Goal: Information Seeking & Learning: Learn about a topic

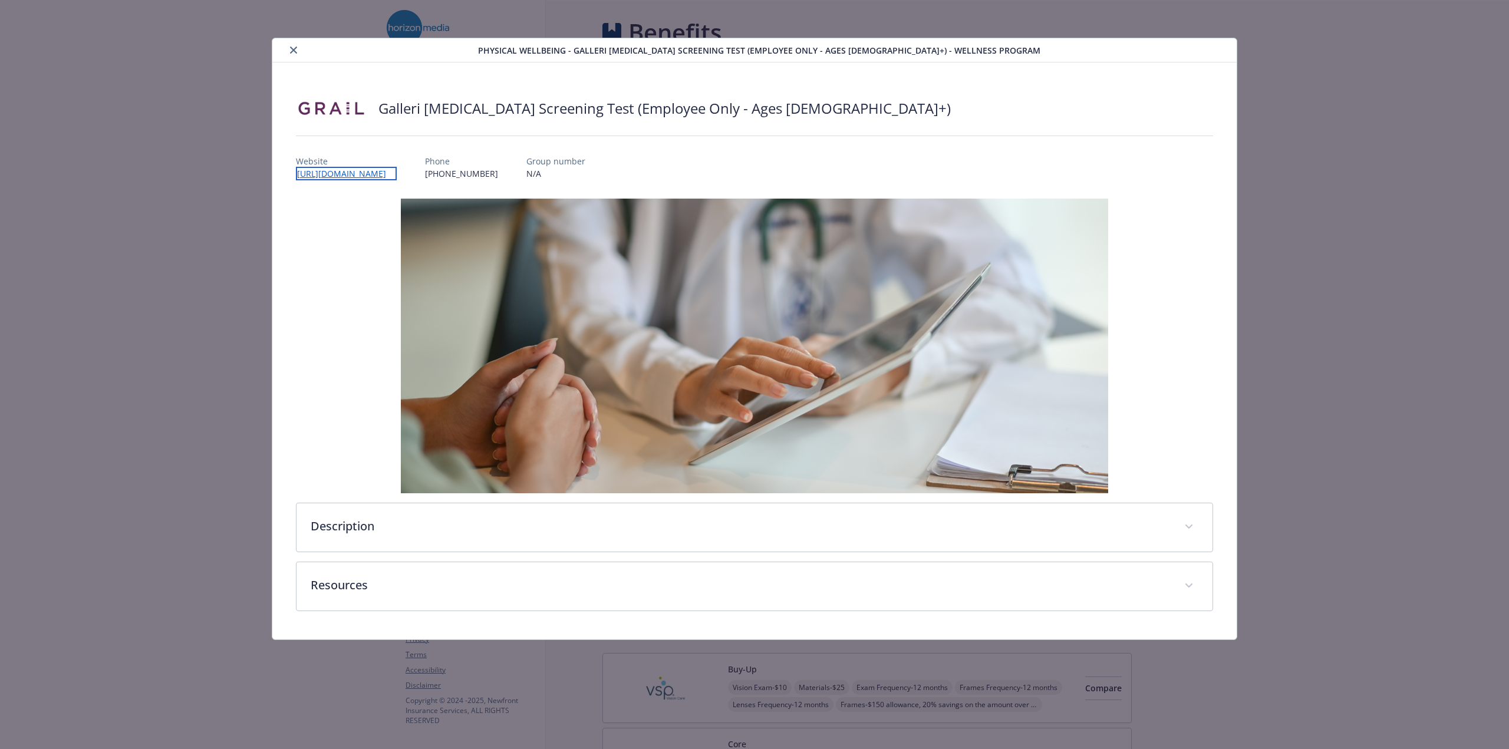
click at [383, 167] on link "[URL][DOMAIN_NAME]" at bounding box center [346, 174] width 101 height 14
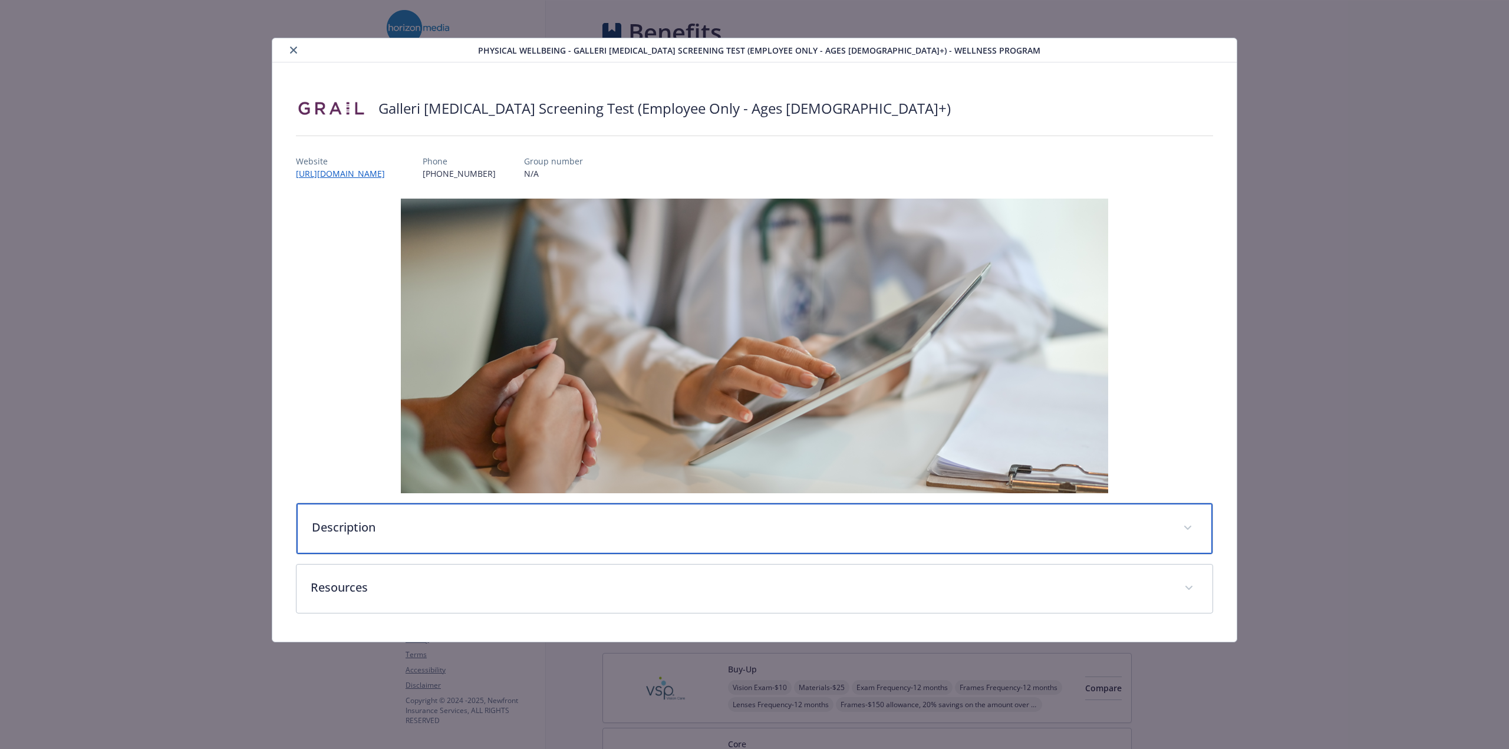
click at [365, 526] on p "Description" at bounding box center [740, 528] width 857 height 18
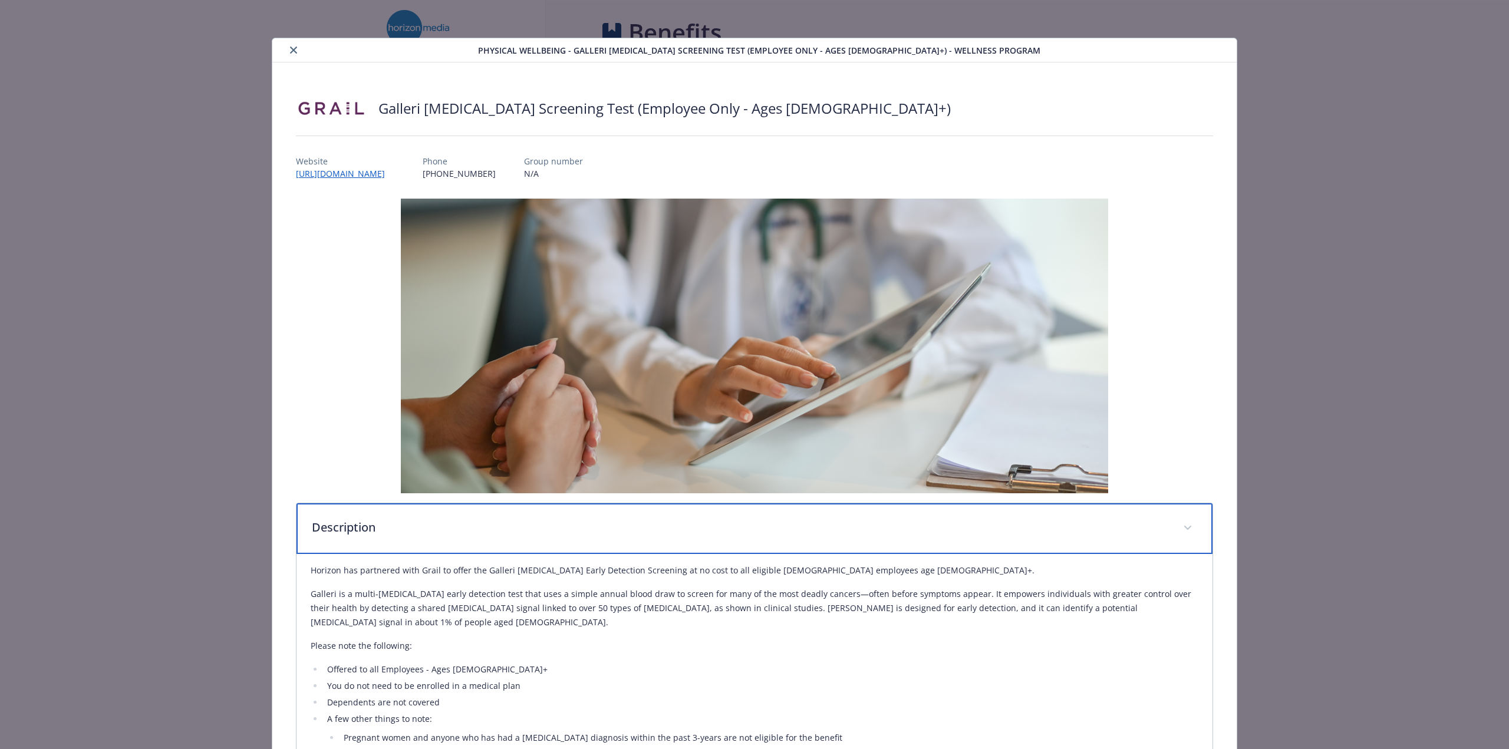
scroll to position [163, 0]
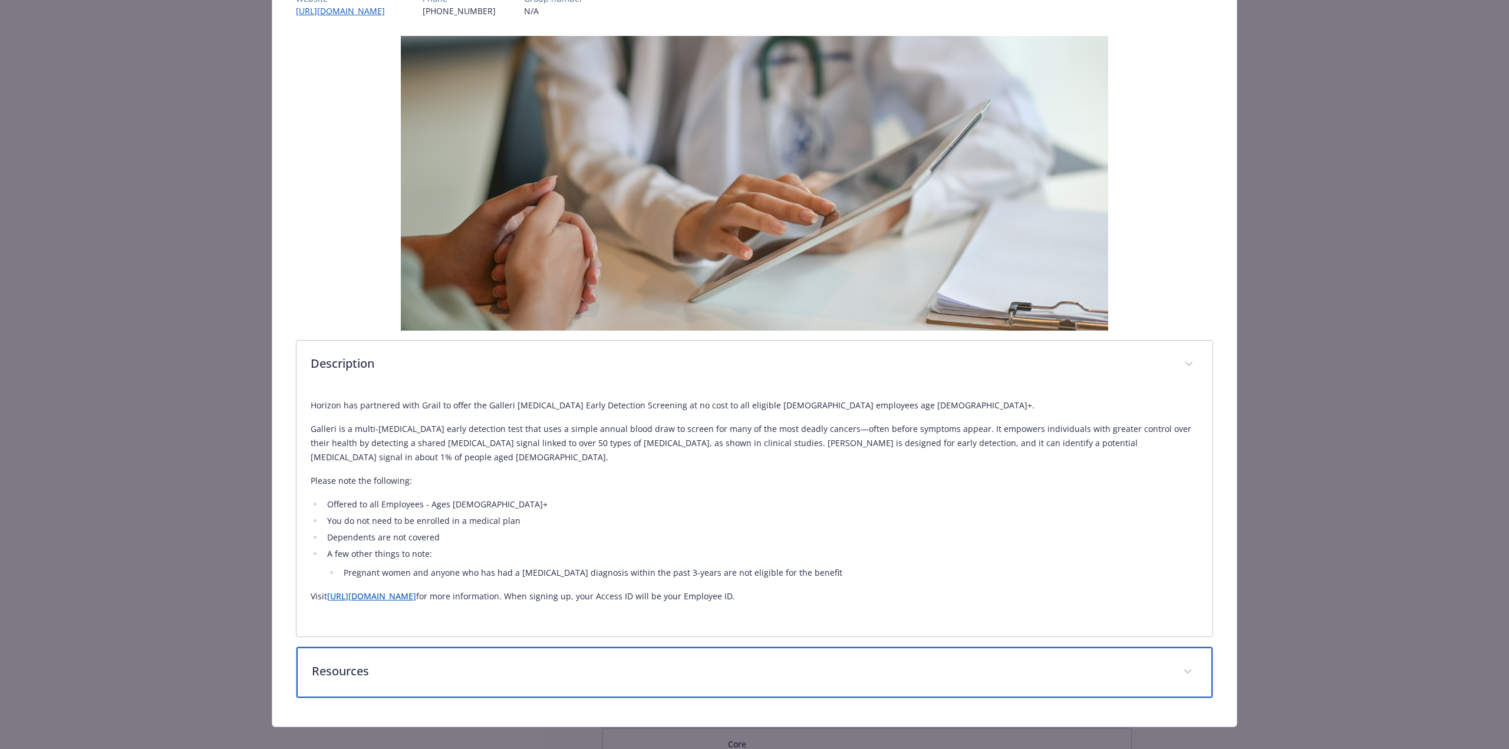
click at [332, 665] on div "Resources" at bounding box center [754, 672] width 916 height 51
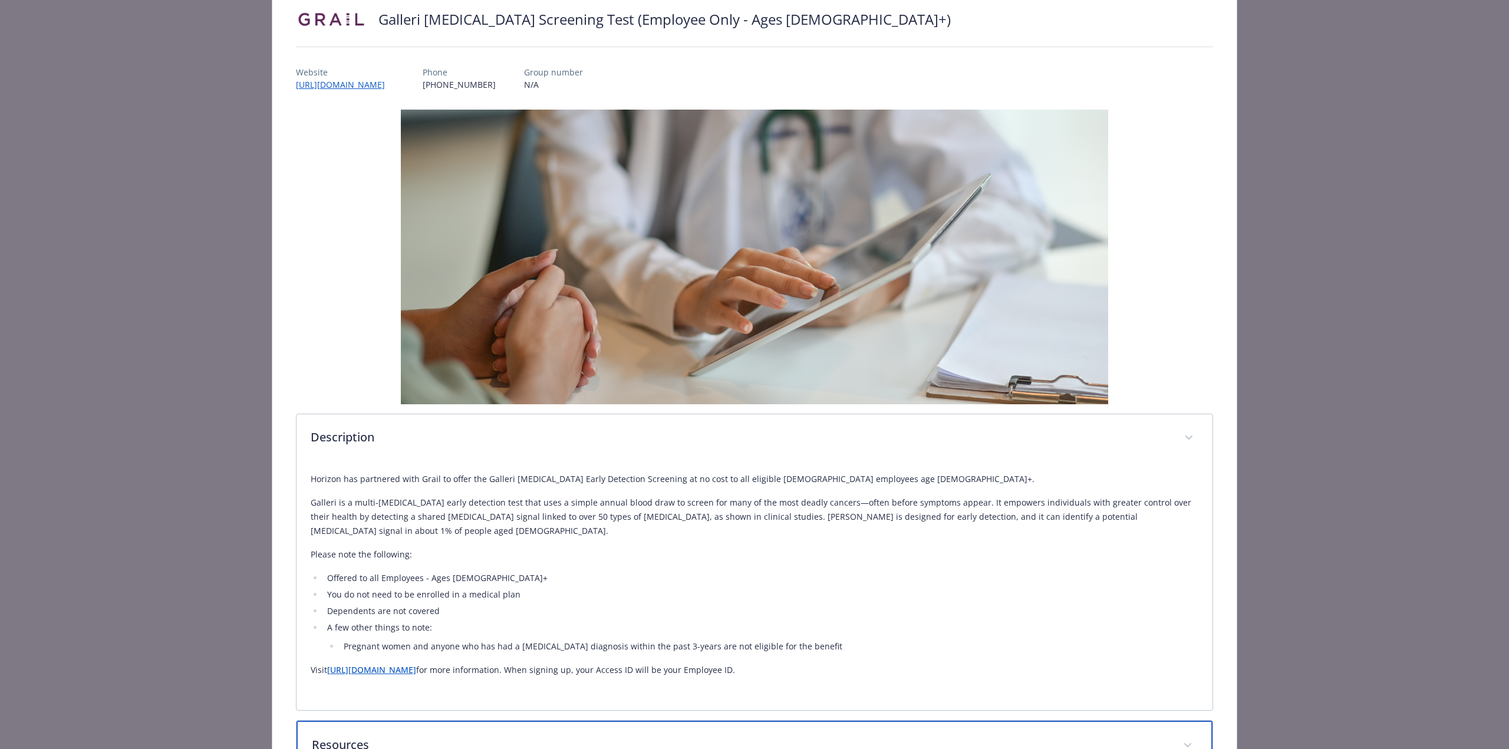
scroll to position [231, 0]
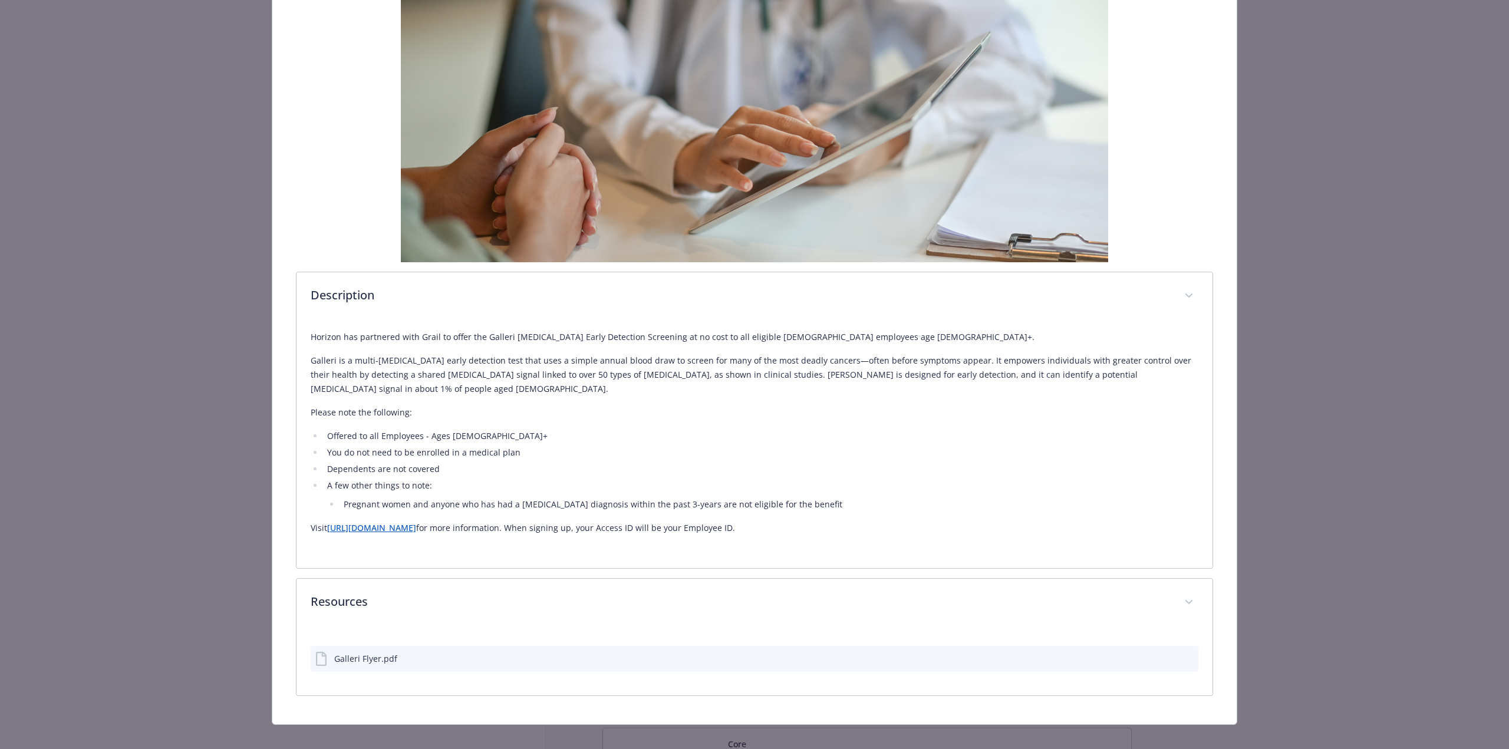
click at [397, 522] on link "[URL][DOMAIN_NAME]" at bounding box center [371, 527] width 89 height 11
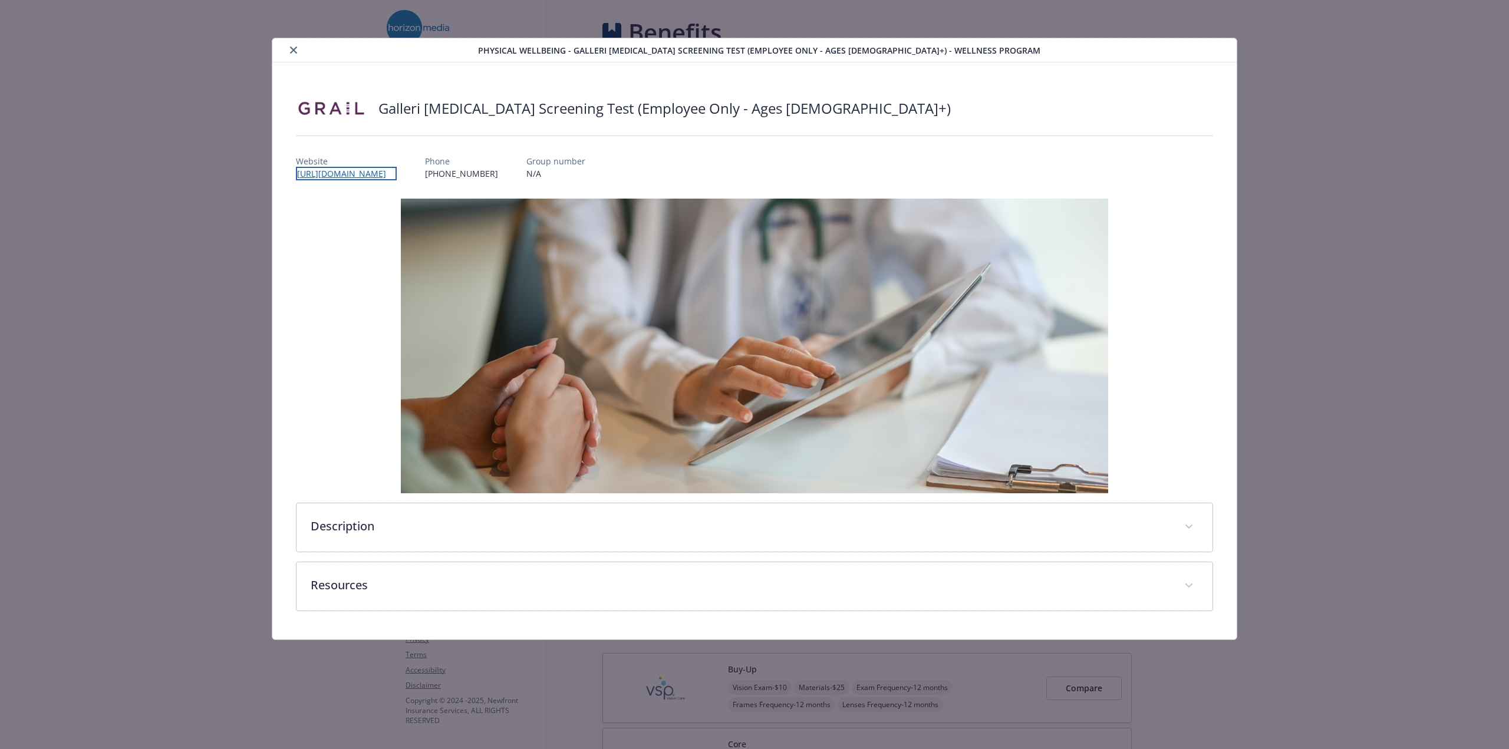
click at [397, 173] on link "[URL][DOMAIN_NAME]" at bounding box center [346, 174] width 101 height 14
